Goal: Information Seeking & Learning: Learn about a topic

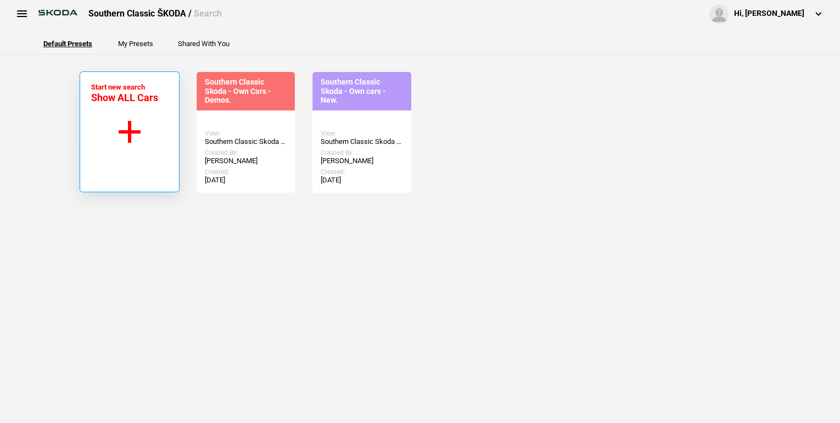
click at [130, 125] on button "Start new search Show ALL Cars" at bounding box center [130, 131] width 100 height 121
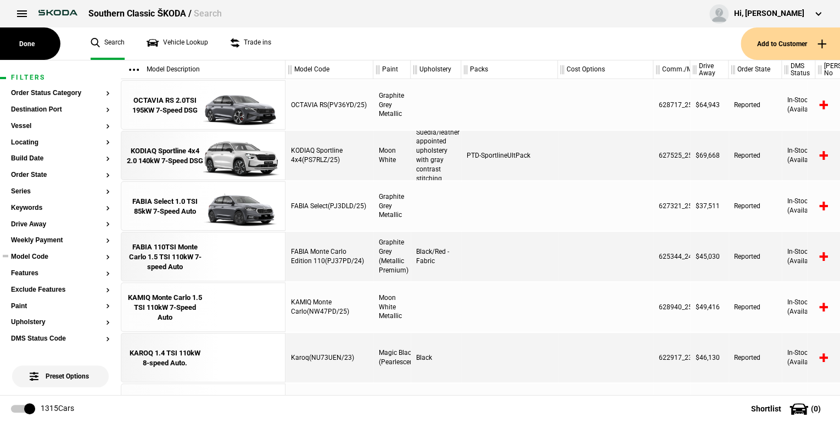
click at [102, 257] on button "Model Code" at bounding box center [60, 257] width 99 height 8
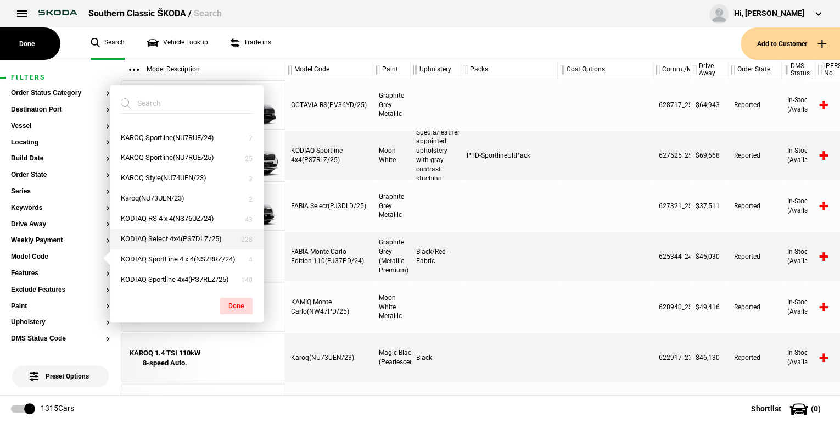
scroll to position [351, 0]
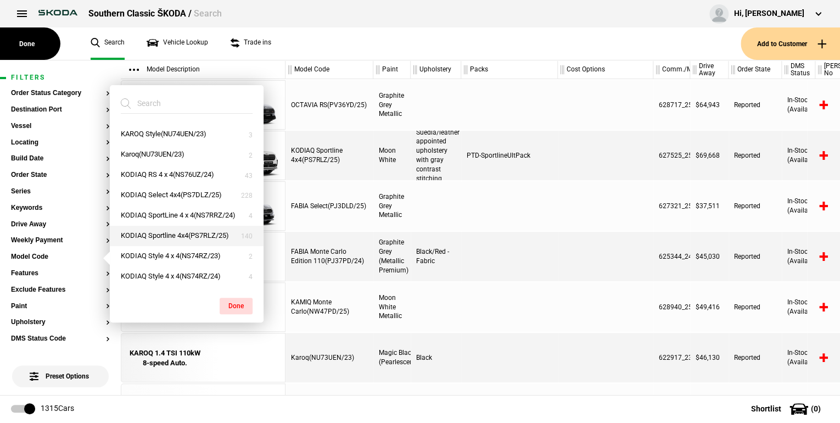
click at [180, 246] on button "KODIAQ Sportline 4x4(PS7RLZ/25)" at bounding box center [187, 236] width 154 height 20
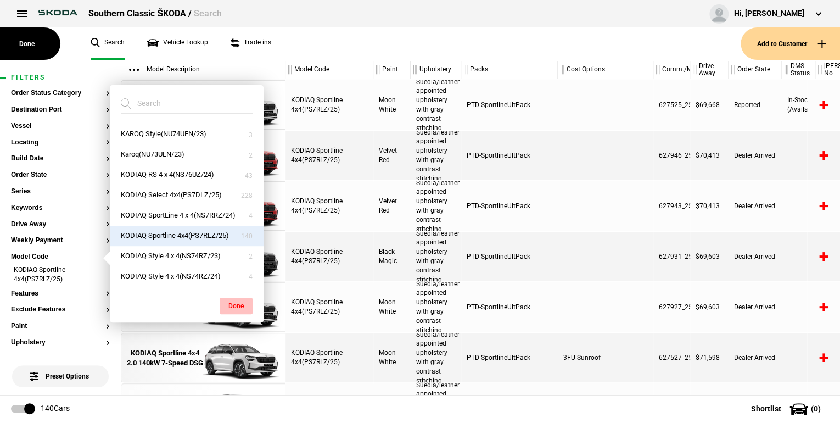
click at [238, 303] on button "Done" at bounding box center [236, 305] width 33 height 16
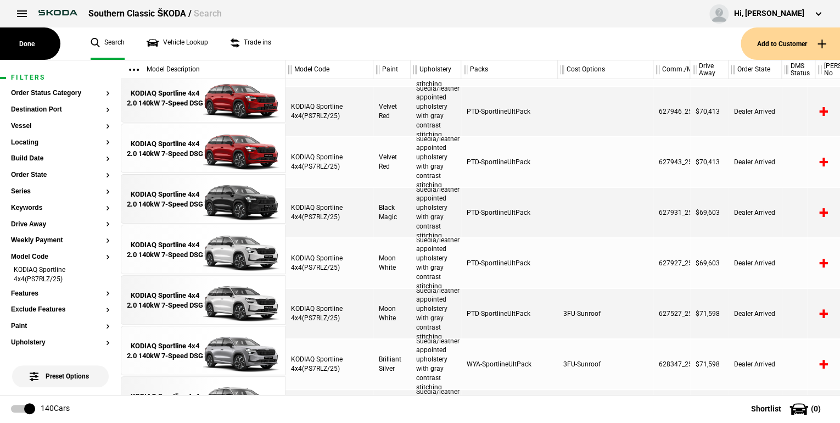
scroll to position [44, 0]
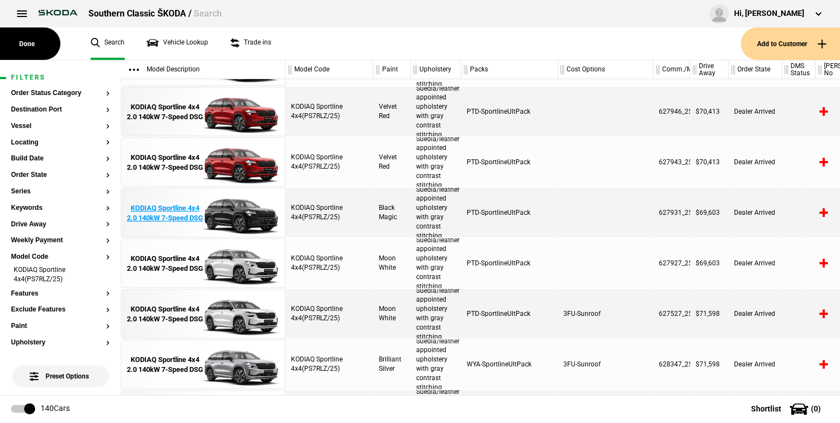
click at [189, 203] on div "KODIAQ Sportline 4x4 2.0 140kW 7-Speed DSG" at bounding box center [165, 213] width 76 height 20
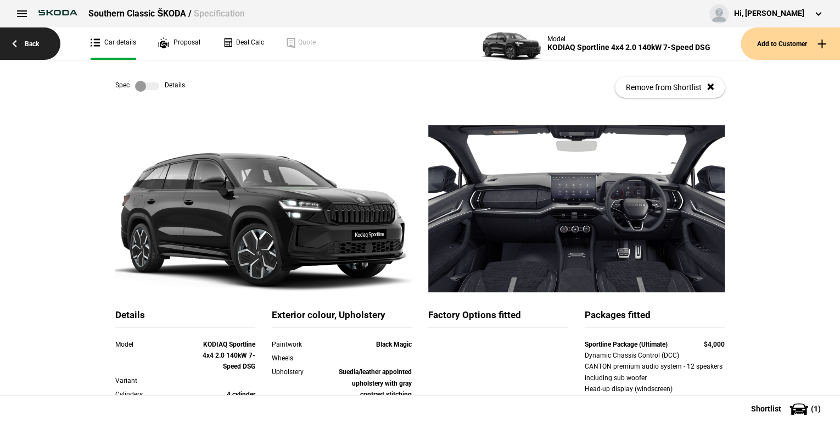
click at [24, 41] on link "Back" at bounding box center [30, 43] width 60 height 32
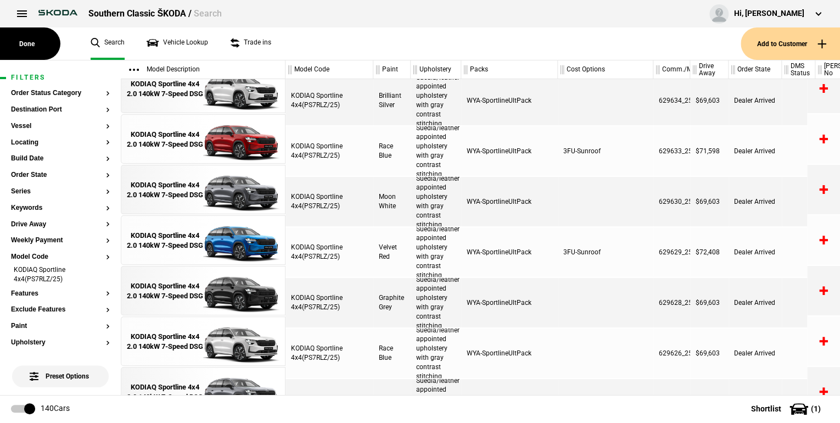
scroll to position [4796, 0]
